Goal: Transaction & Acquisition: Purchase product/service

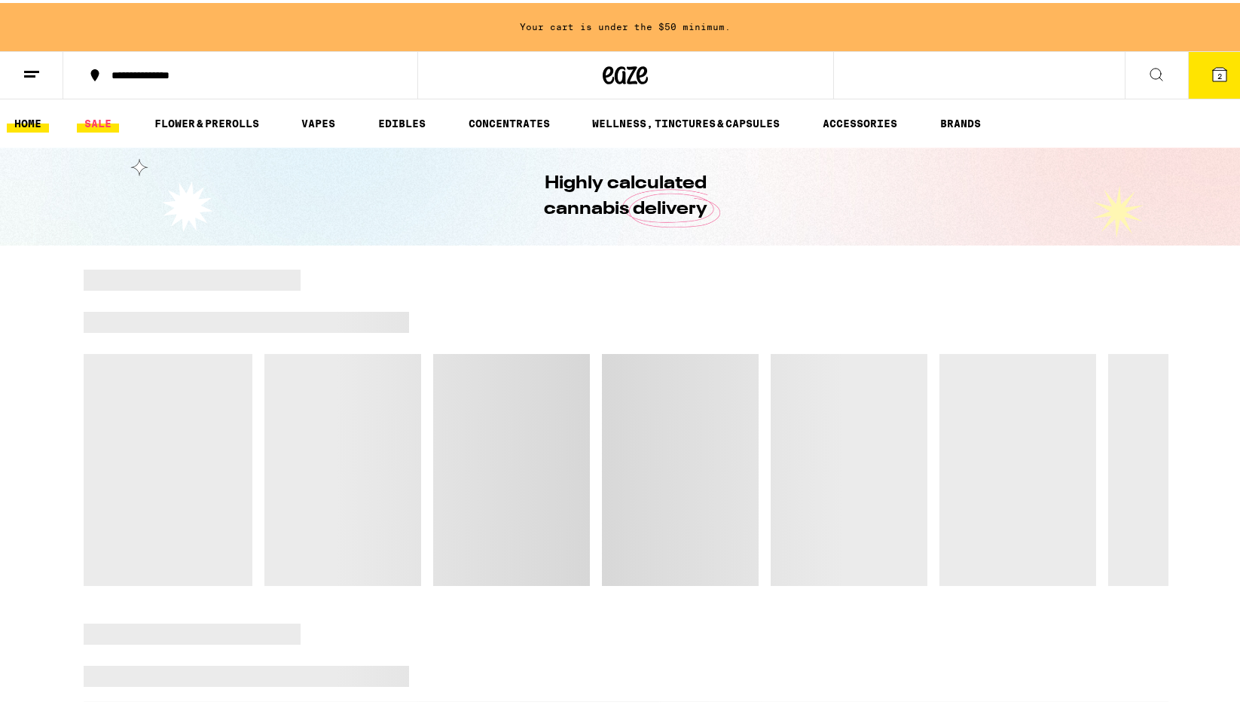
click at [93, 125] on link "SALE" at bounding box center [98, 121] width 42 height 18
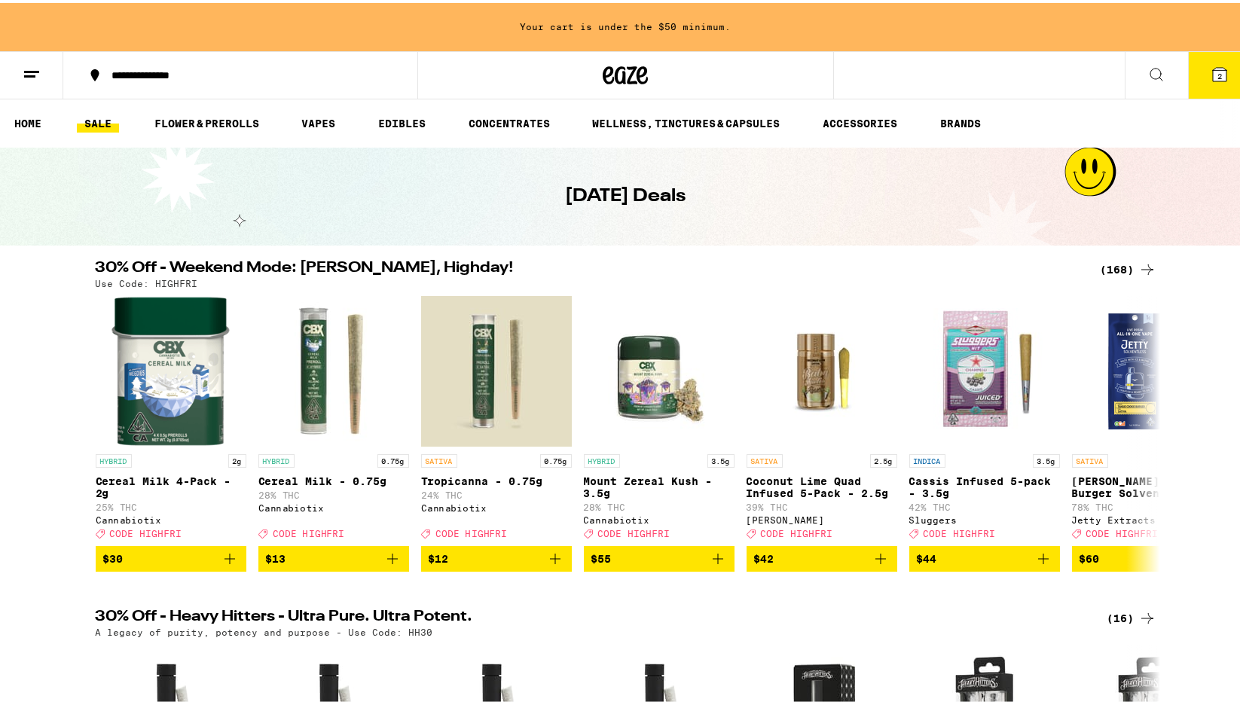
click at [1142, 268] on icon at bounding box center [1148, 267] width 18 height 18
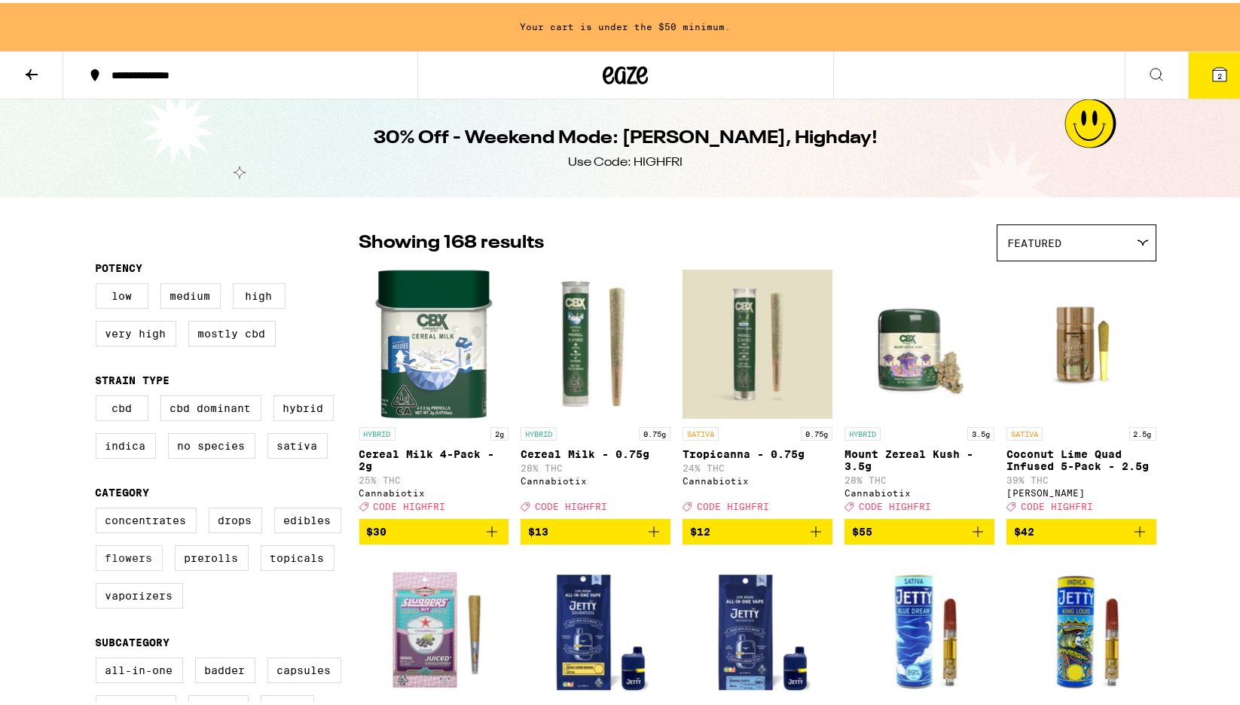
click at [127, 568] on label "Flowers" at bounding box center [129, 556] width 67 height 26
click at [99, 508] on input "Flowers" at bounding box center [99, 507] width 1 height 1
checkbox input "true"
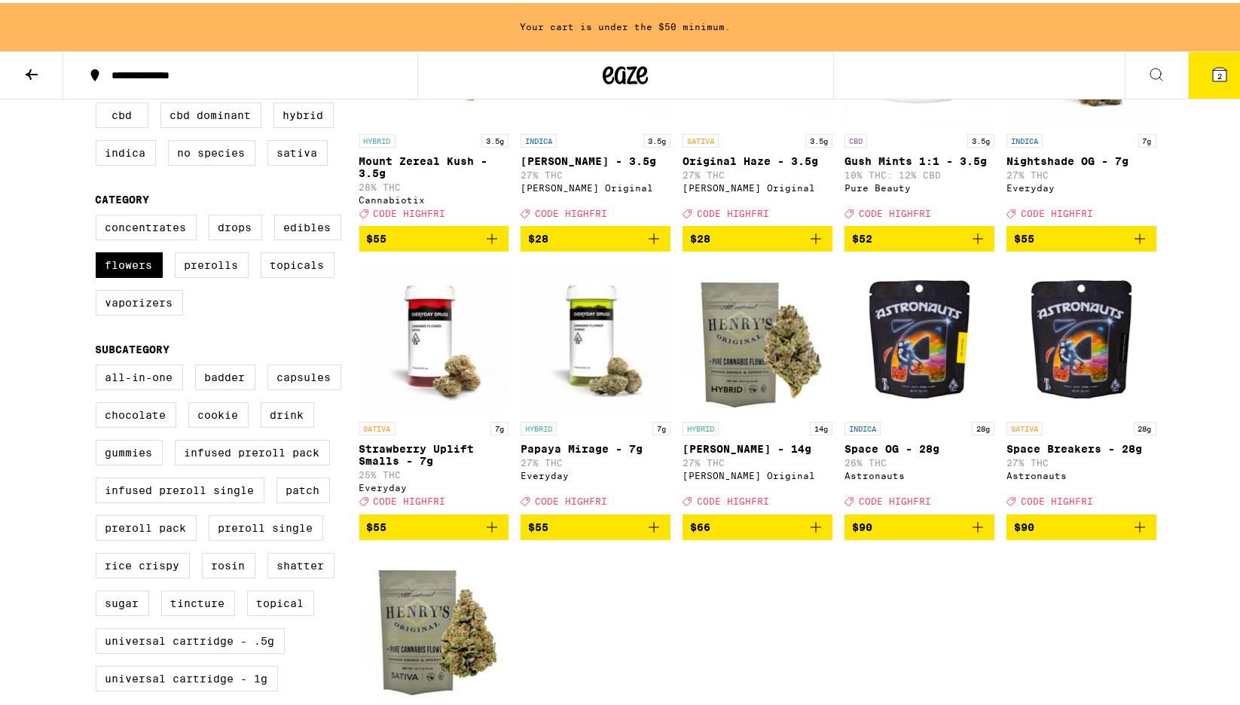
scroll to position [295, 0]
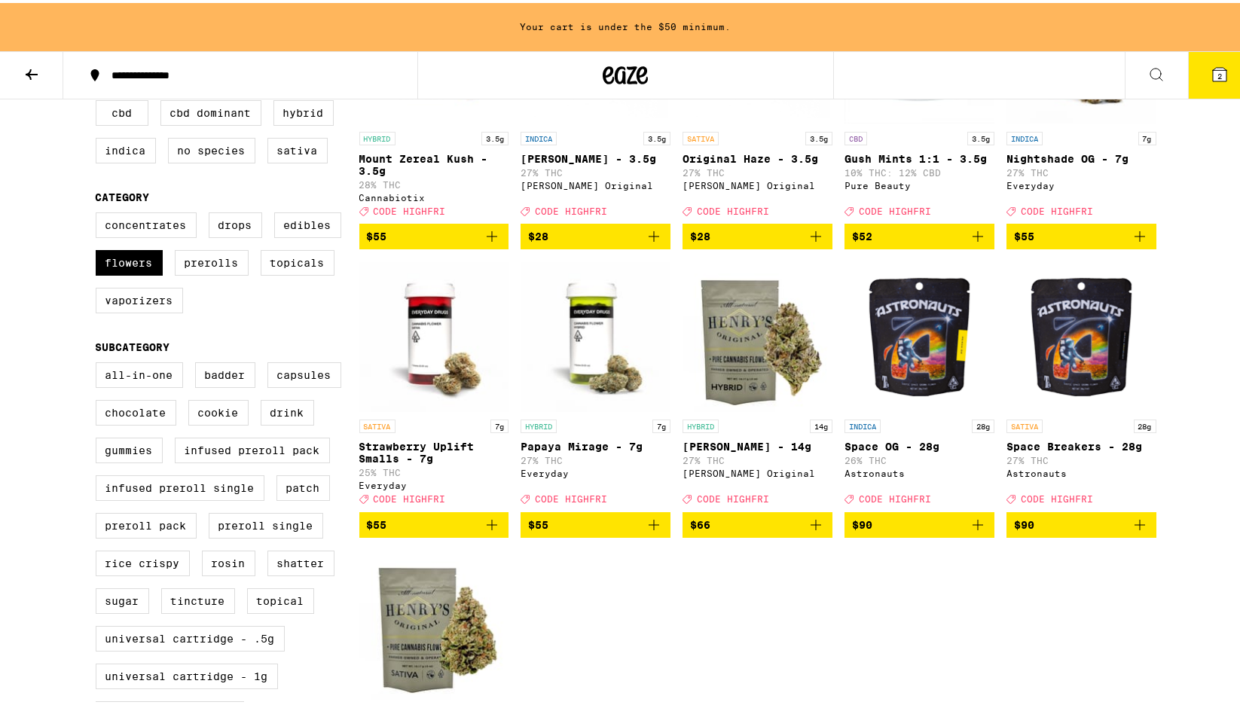
click at [981, 535] on button "$90" at bounding box center [920, 522] width 150 height 26
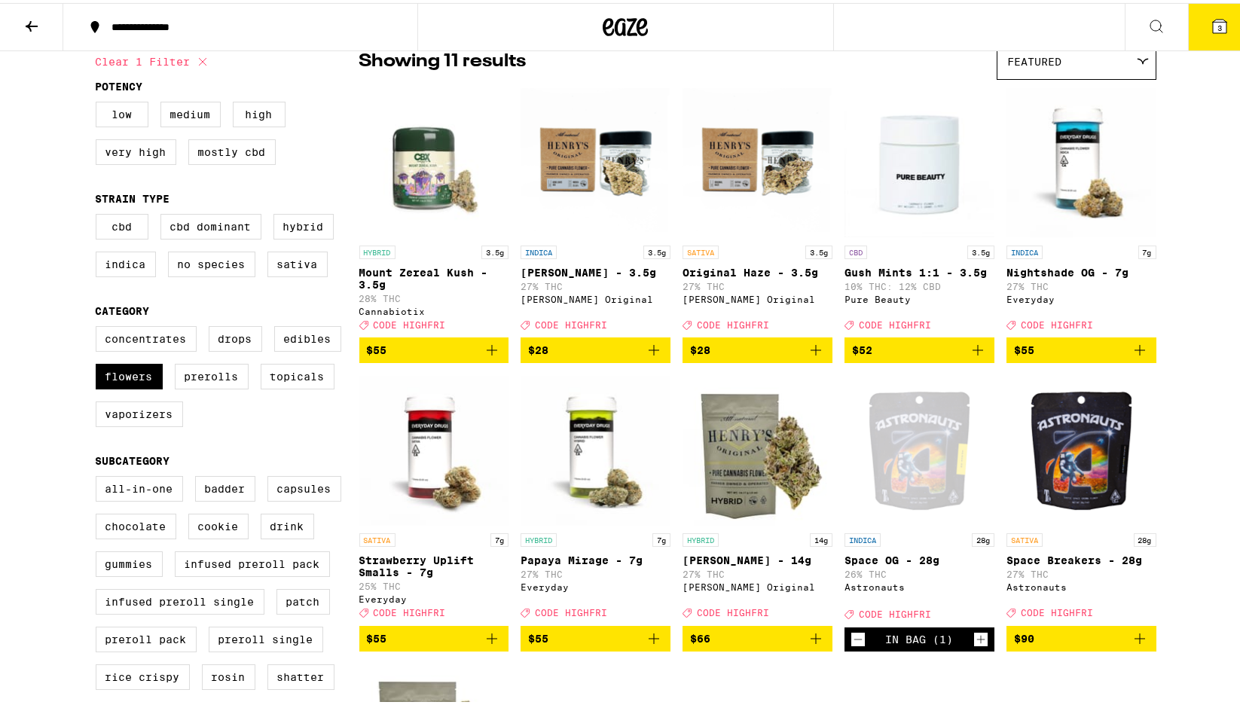
scroll to position [0, 0]
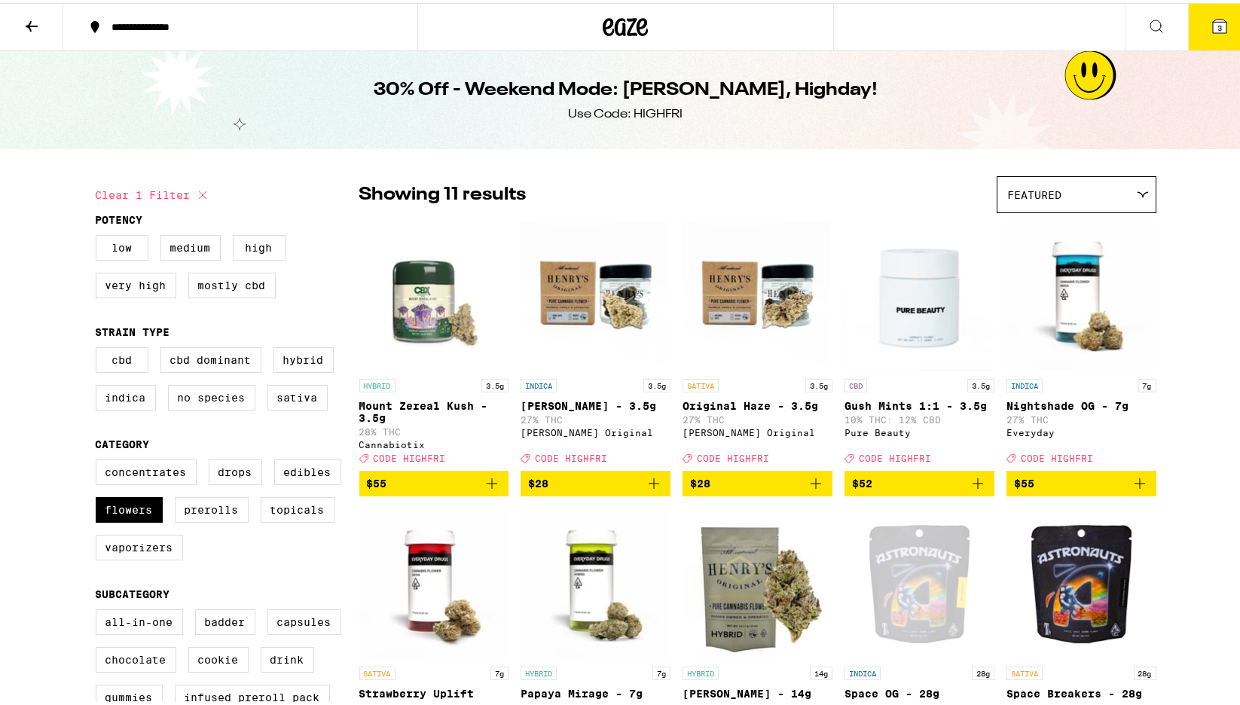
click at [1191, 20] on button "3" at bounding box center [1219, 24] width 63 height 47
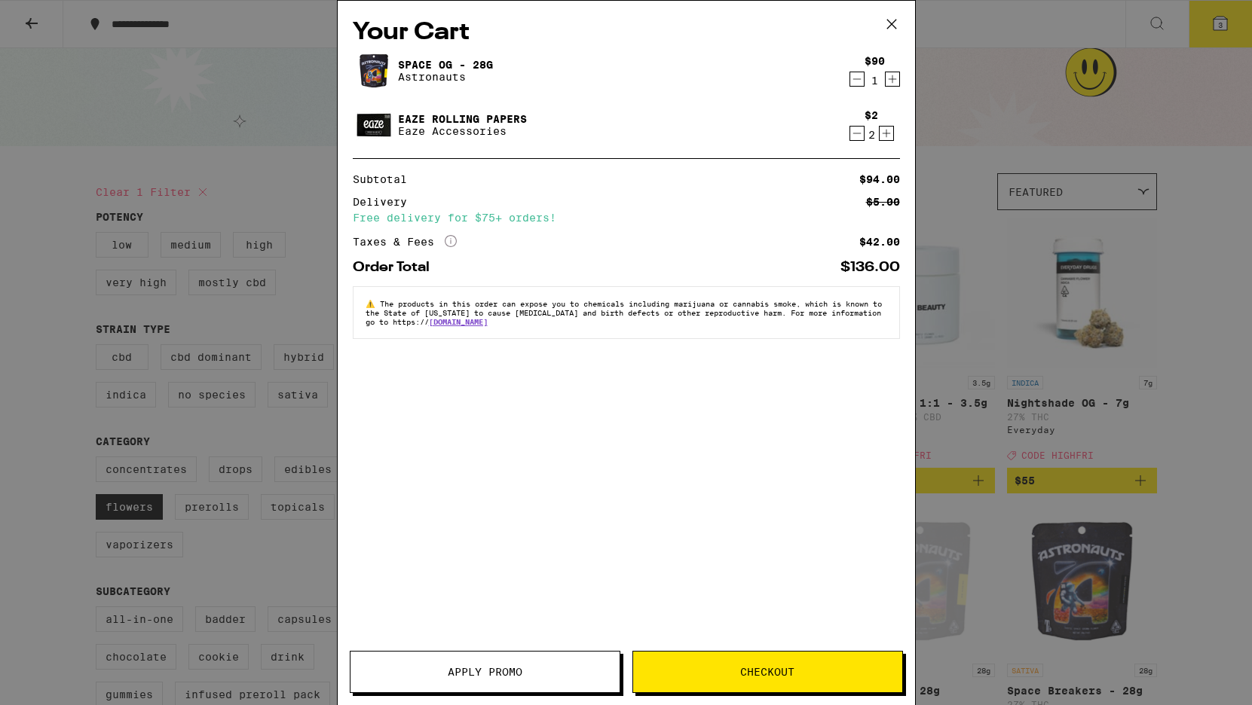
click at [867, 133] on div "2" at bounding box center [871, 135] width 14 height 12
click at [858, 135] on icon "Decrement" at bounding box center [857, 133] width 14 height 18
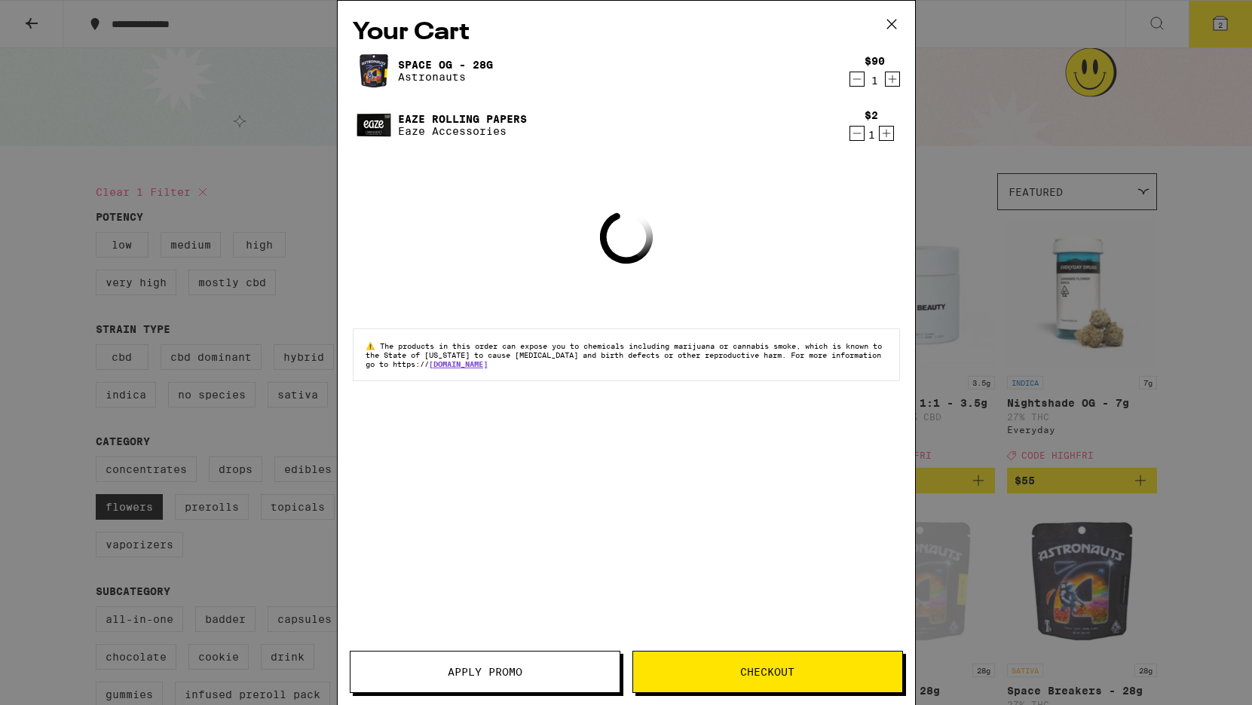
click at [858, 133] on icon "Decrement" at bounding box center [856, 133] width 8 height 0
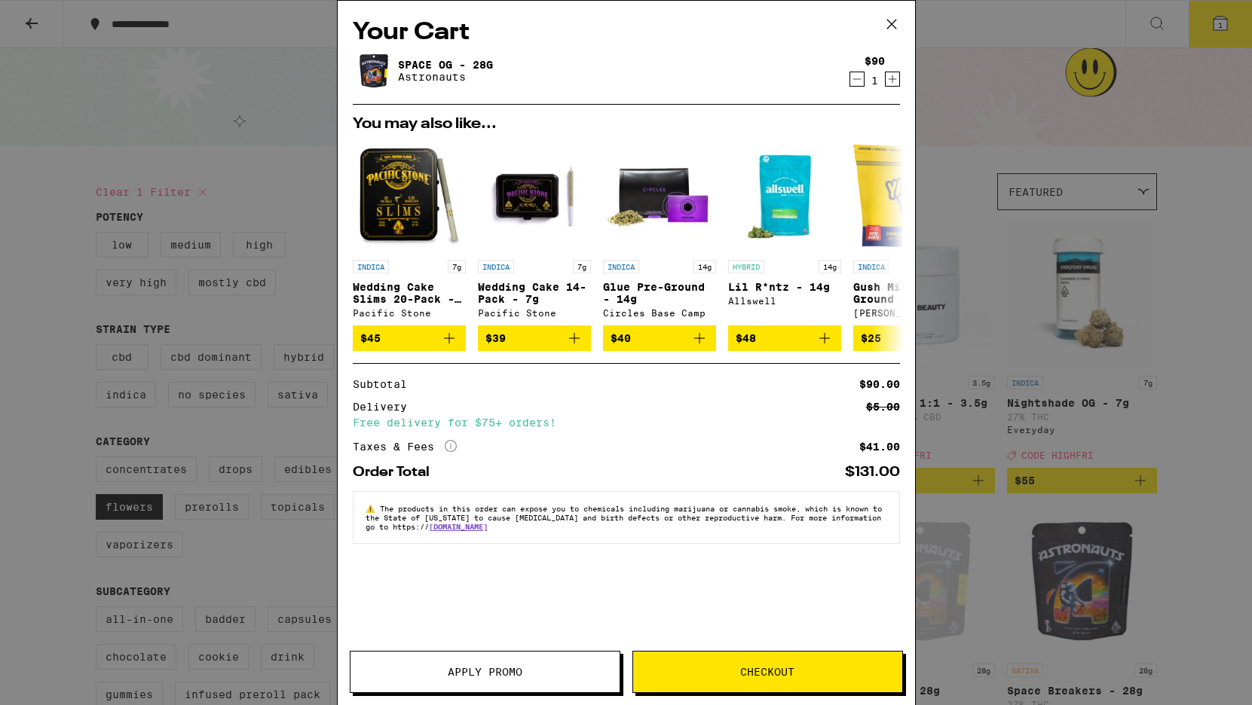
click at [491, 677] on span "Apply Promo" at bounding box center [485, 672] width 75 height 11
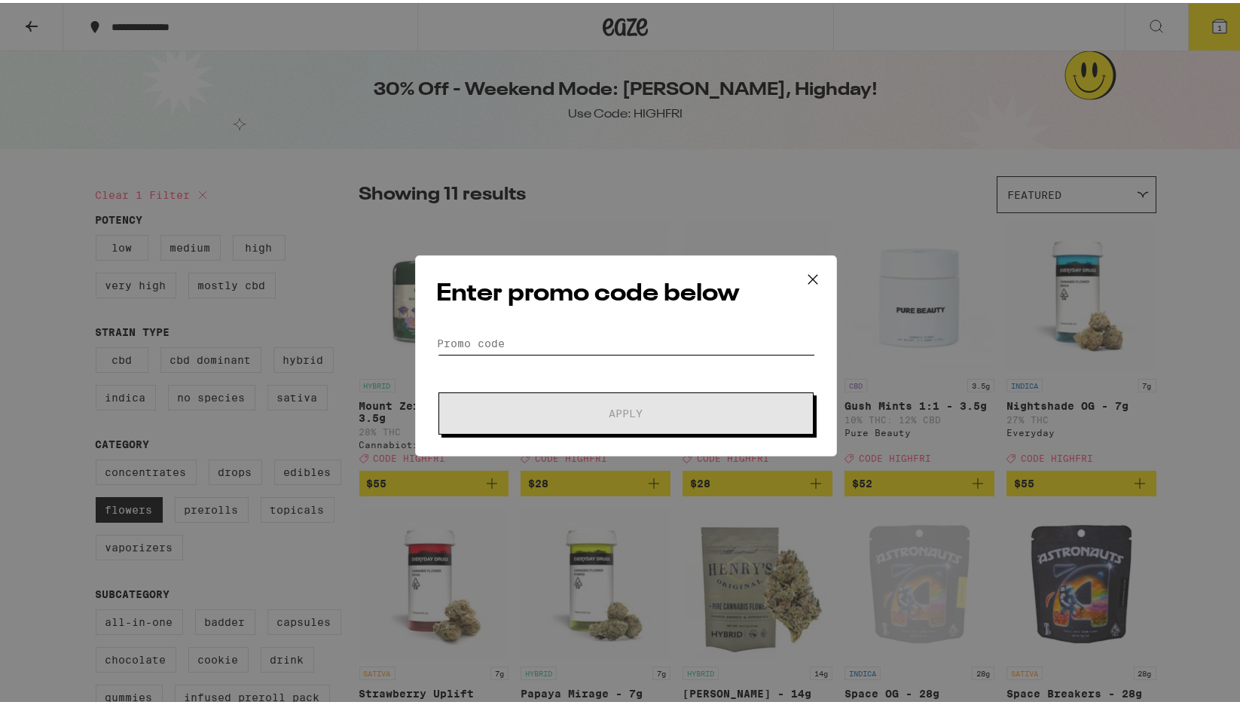
click at [511, 344] on input "Promo Code" at bounding box center [626, 340] width 378 height 23
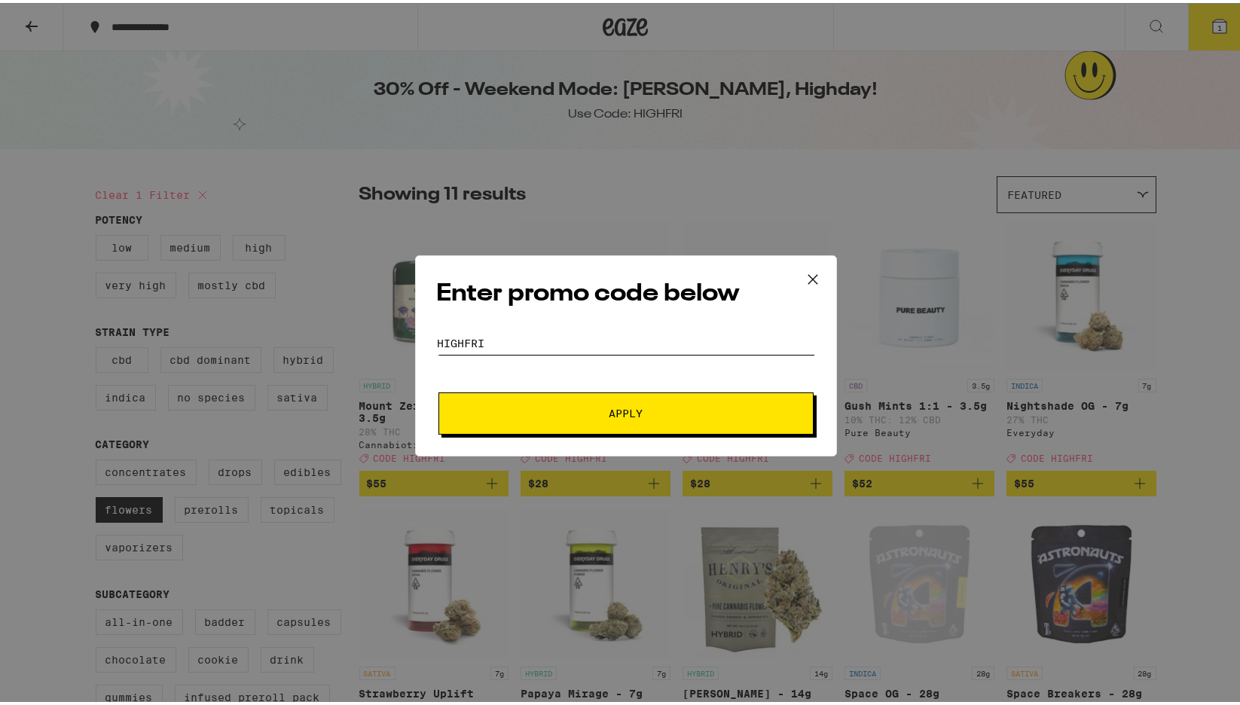
type input "HIGHFRI"
click at [525, 396] on button "Apply" at bounding box center [626, 411] width 375 height 42
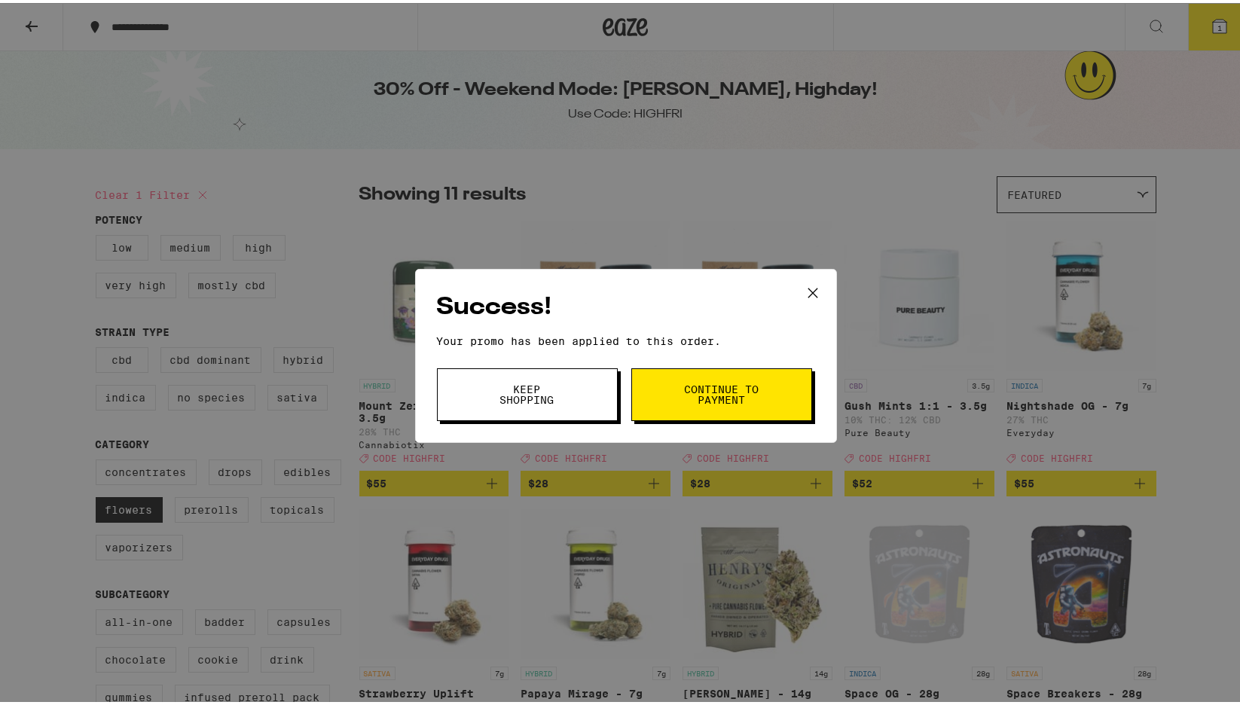
click at [684, 390] on span "Continue to payment" at bounding box center [722, 391] width 77 height 21
